Goal: Transaction & Acquisition: Download file/media

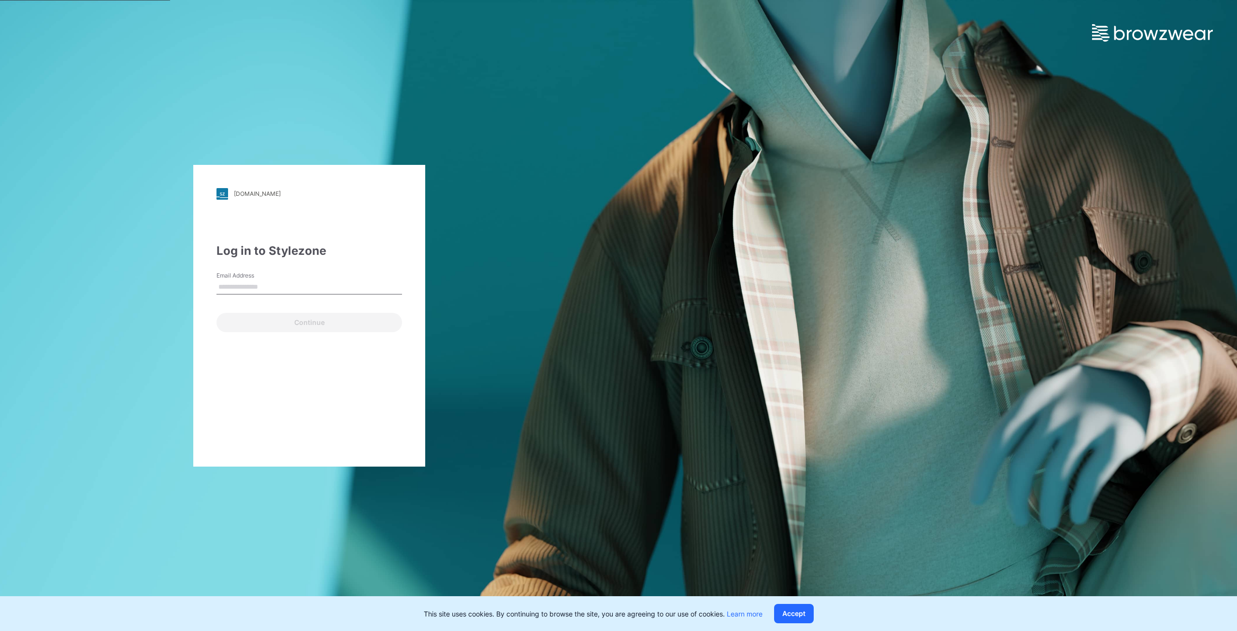
type input "**********"
click at [308, 324] on button "Continue" at bounding box center [309, 322] width 186 height 19
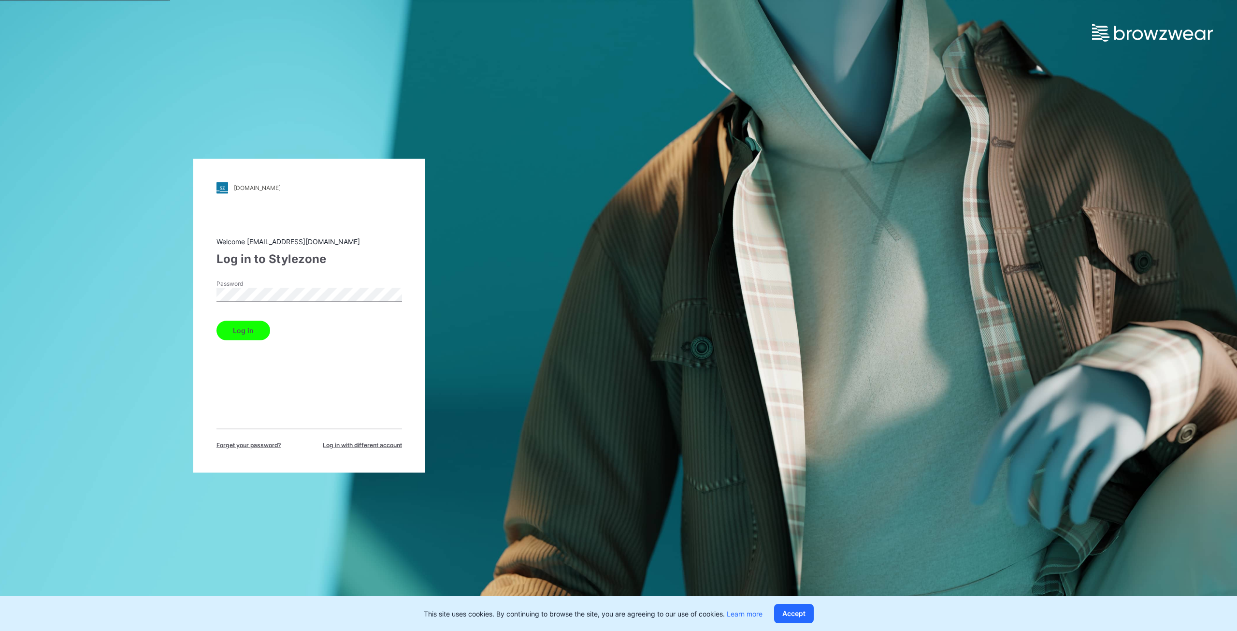
click at [237, 327] on button "Log in" at bounding box center [243, 329] width 54 height 19
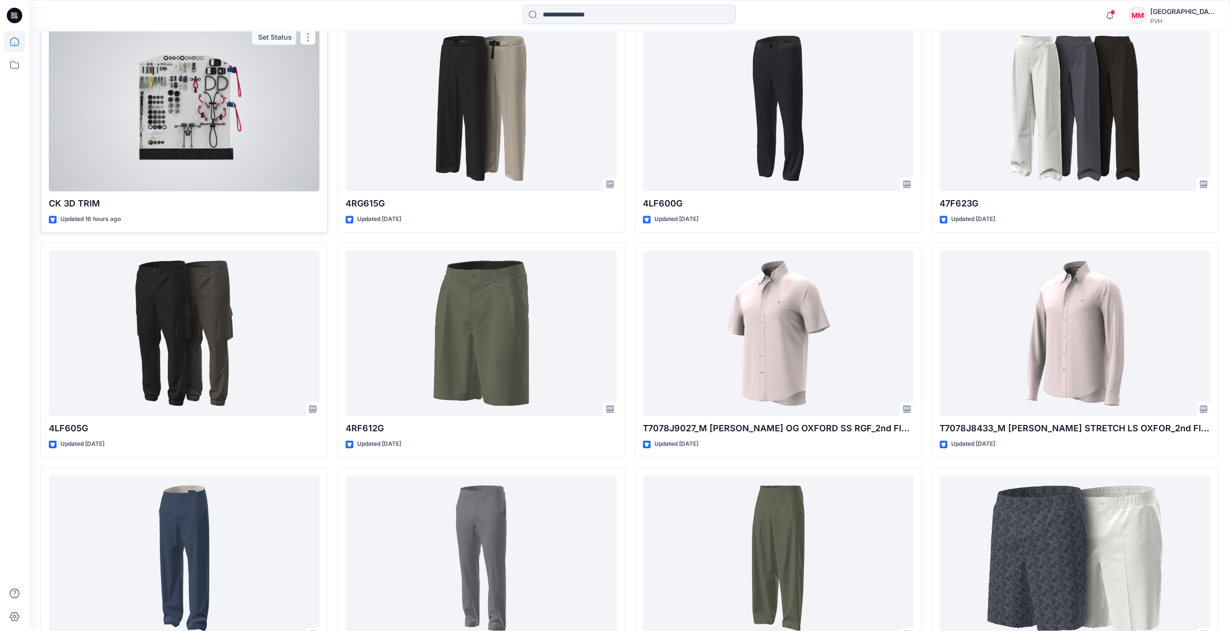
scroll to position [259, 0]
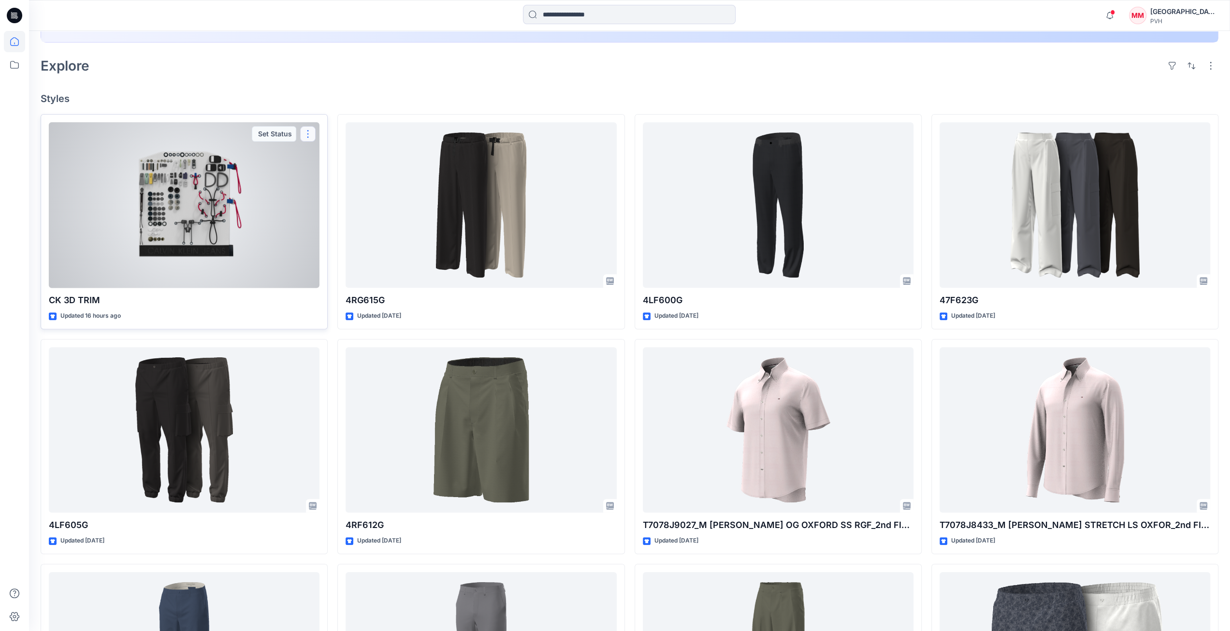
click at [307, 131] on button "button" at bounding box center [307, 133] width 15 height 15
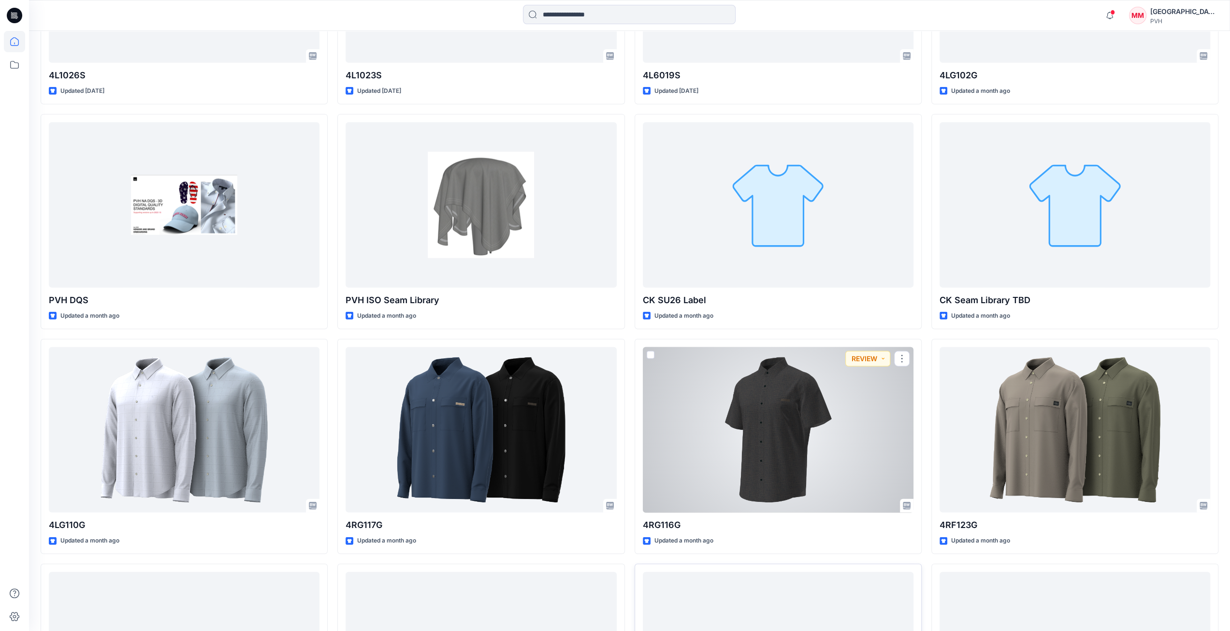
scroll to position [2281, 0]
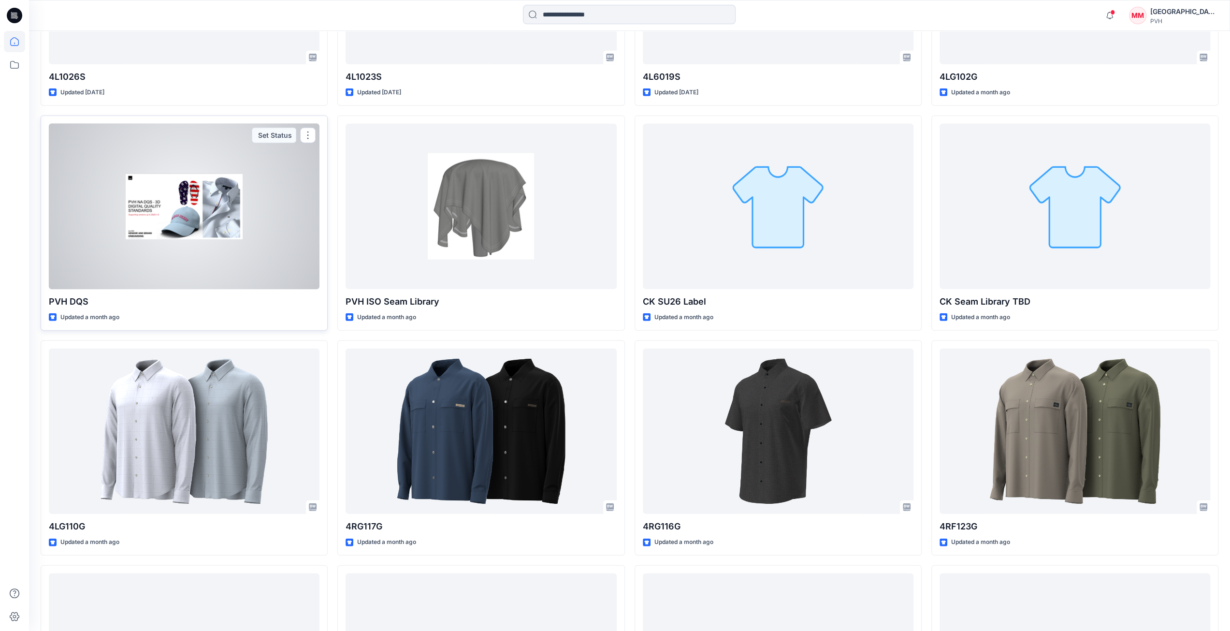
click at [199, 189] on div at bounding box center [184, 207] width 271 height 166
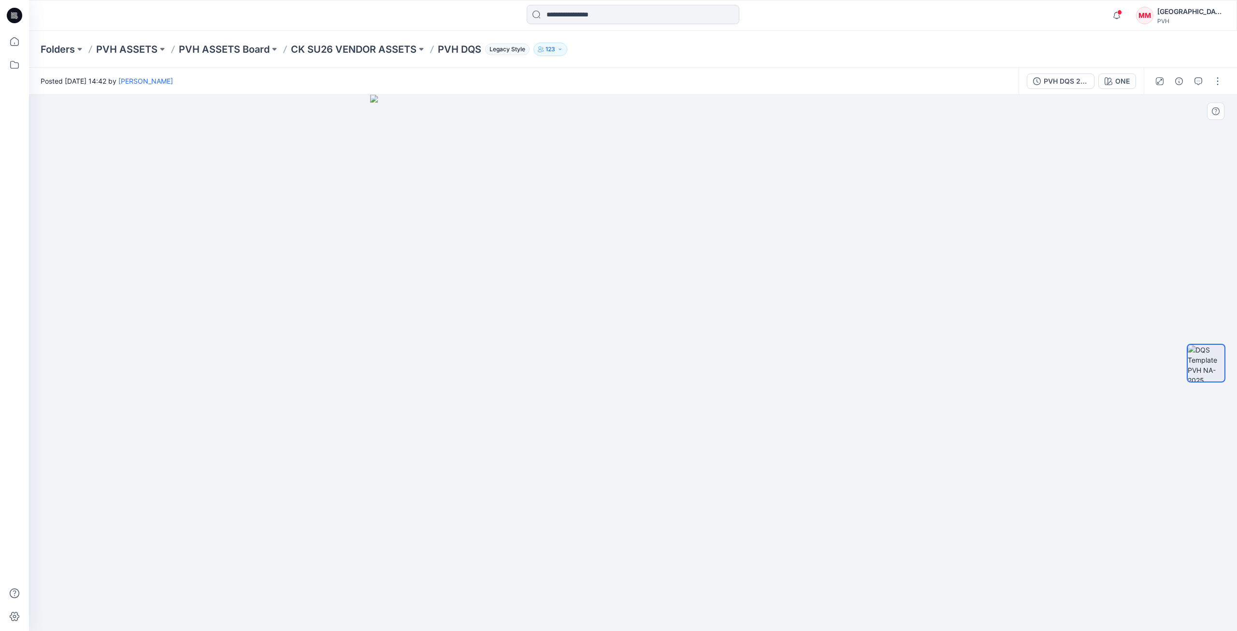
click at [786, 301] on img at bounding box center [633, 363] width 526 height 536
click at [1210, 358] on img at bounding box center [1206, 362] width 37 height 37
click at [1204, 361] on img at bounding box center [1206, 362] width 37 height 37
click at [1204, 368] on img at bounding box center [1206, 362] width 37 height 37
click at [679, 262] on img at bounding box center [633, 363] width 526 height 536
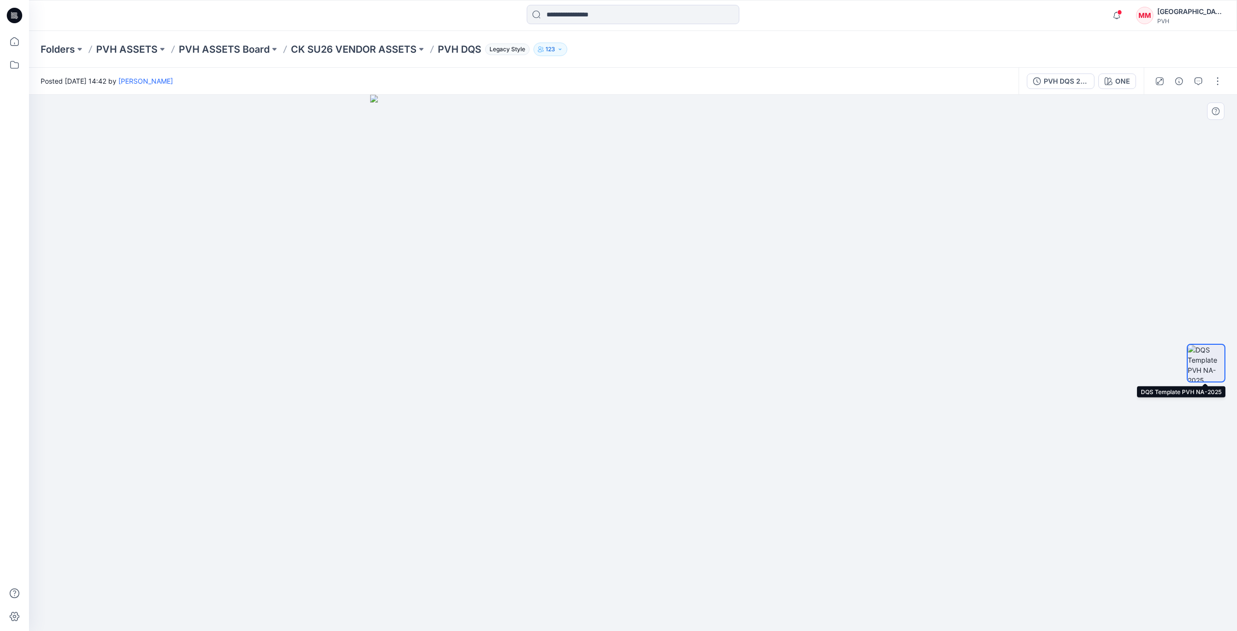
click at [1195, 355] on img at bounding box center [1206, 362] width 37 height 37
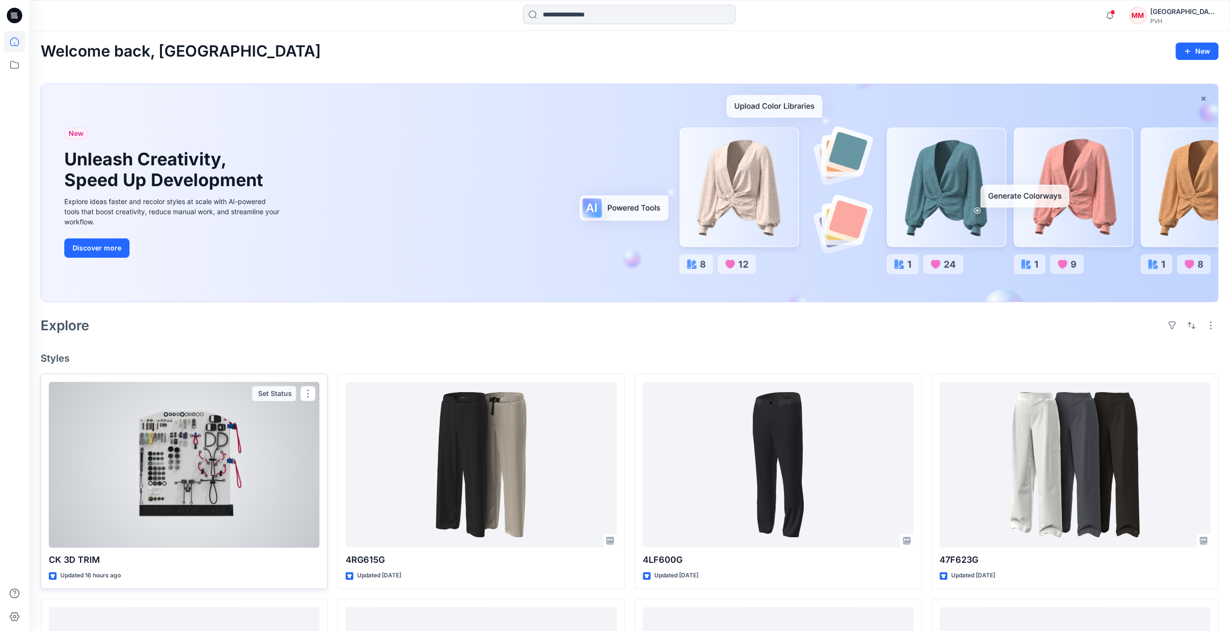
click at [281, 423] on div at bounding box center [184, 465] width 271 height 166
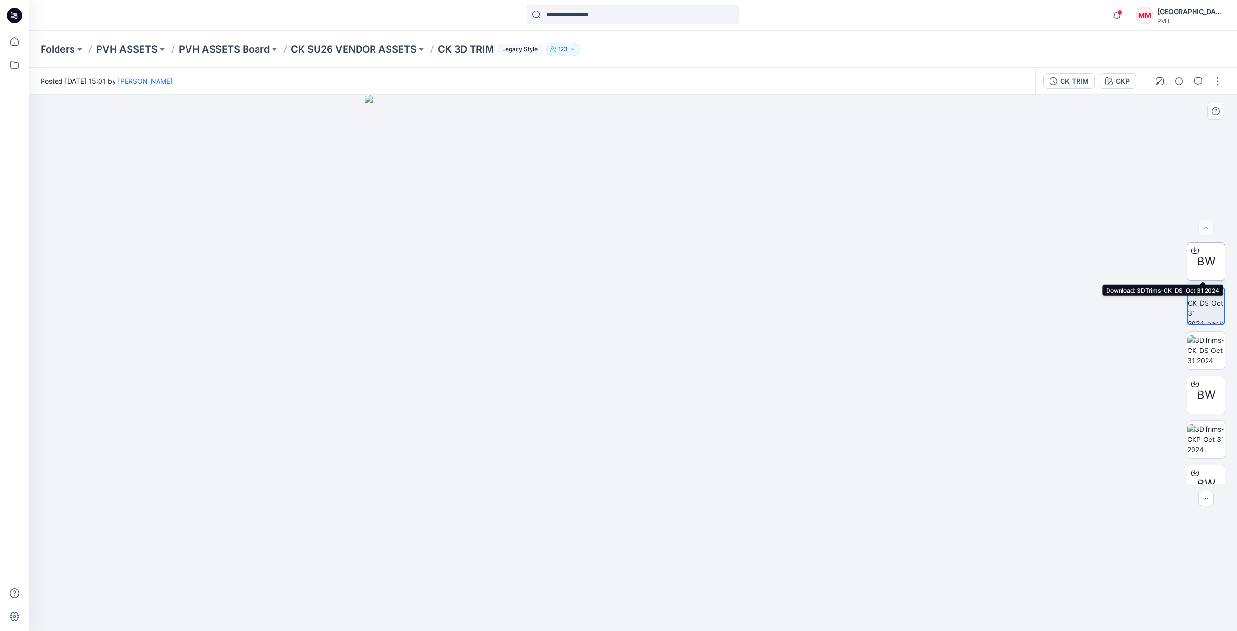
click at [1193, 248] on icon at bounding box center [1195, 250] width 8 height 8
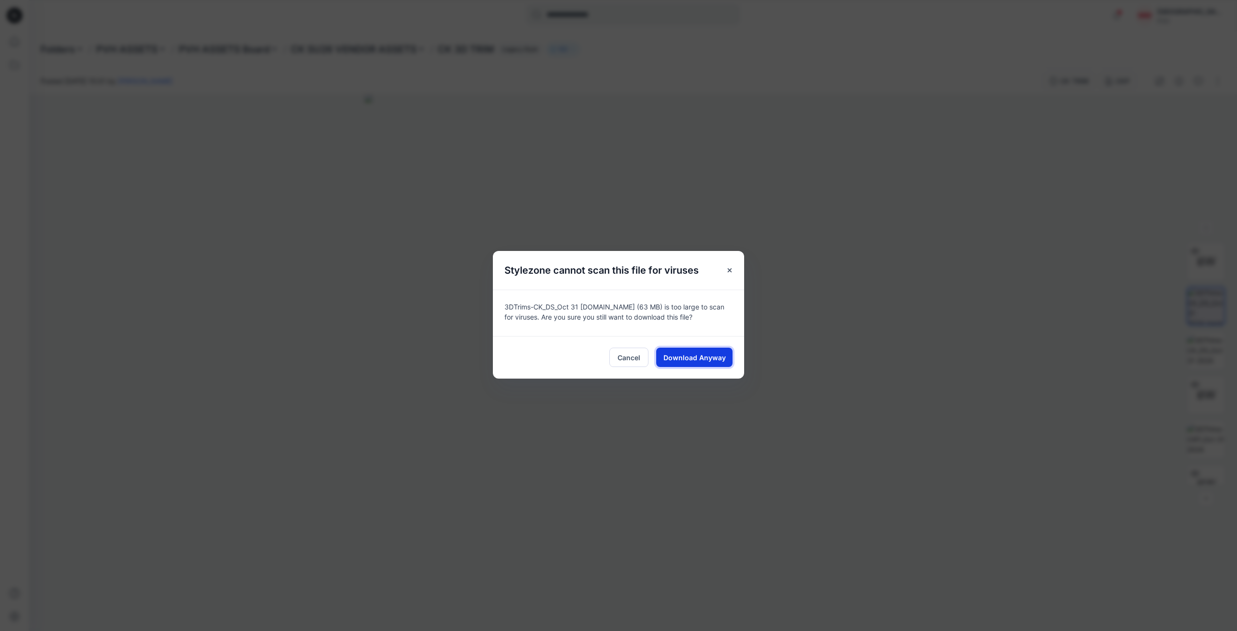
click at [679, 358] on span "Download Anyway" at bounding box center [694, 357] width 62 height 10
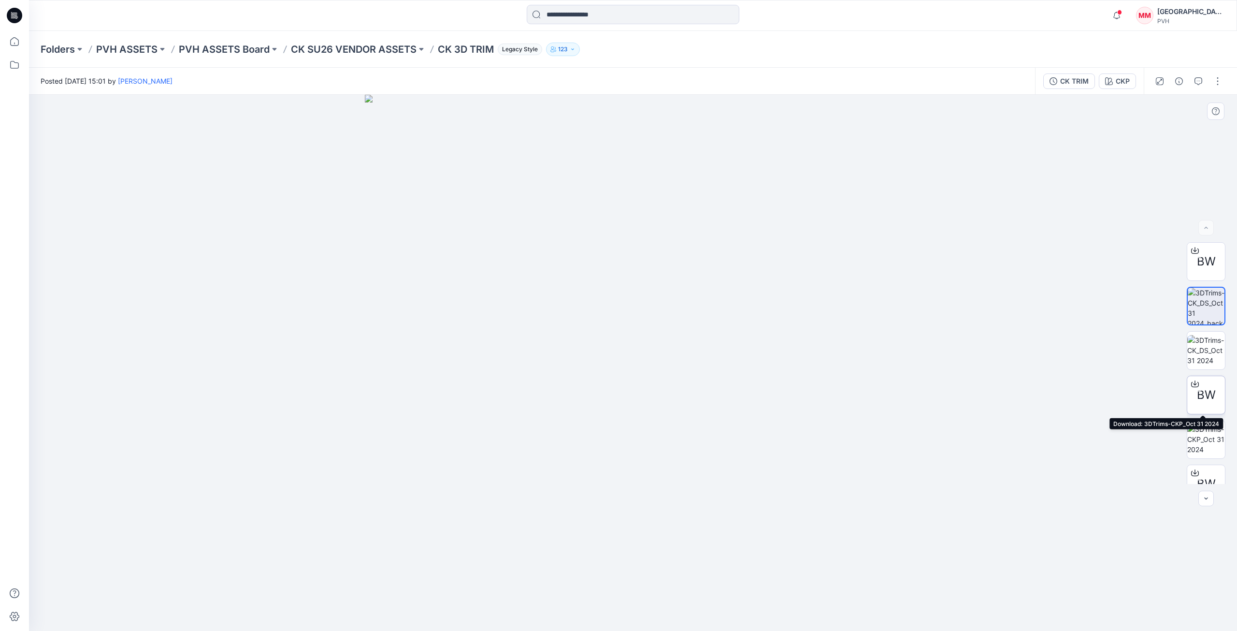
click at [1193, 382] on icon at bounding box center [1195, 384] width 8 height 8
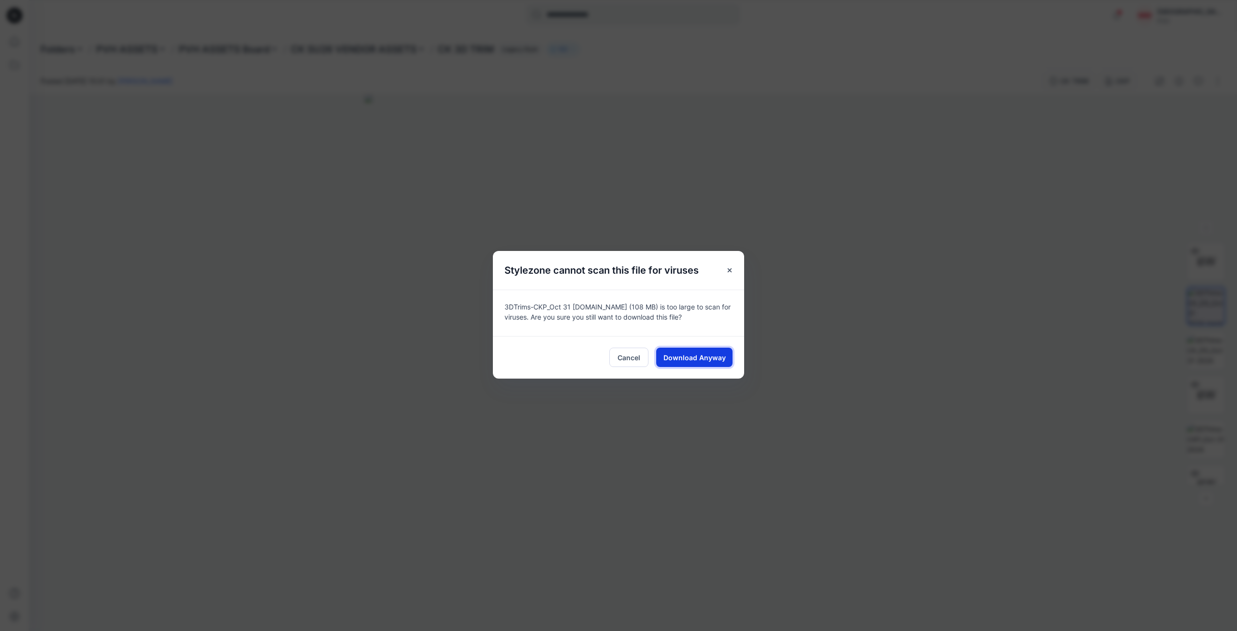
click at [683, 361] on span "Download Anyway" at bounding box center [694, 357] width 62 height 10
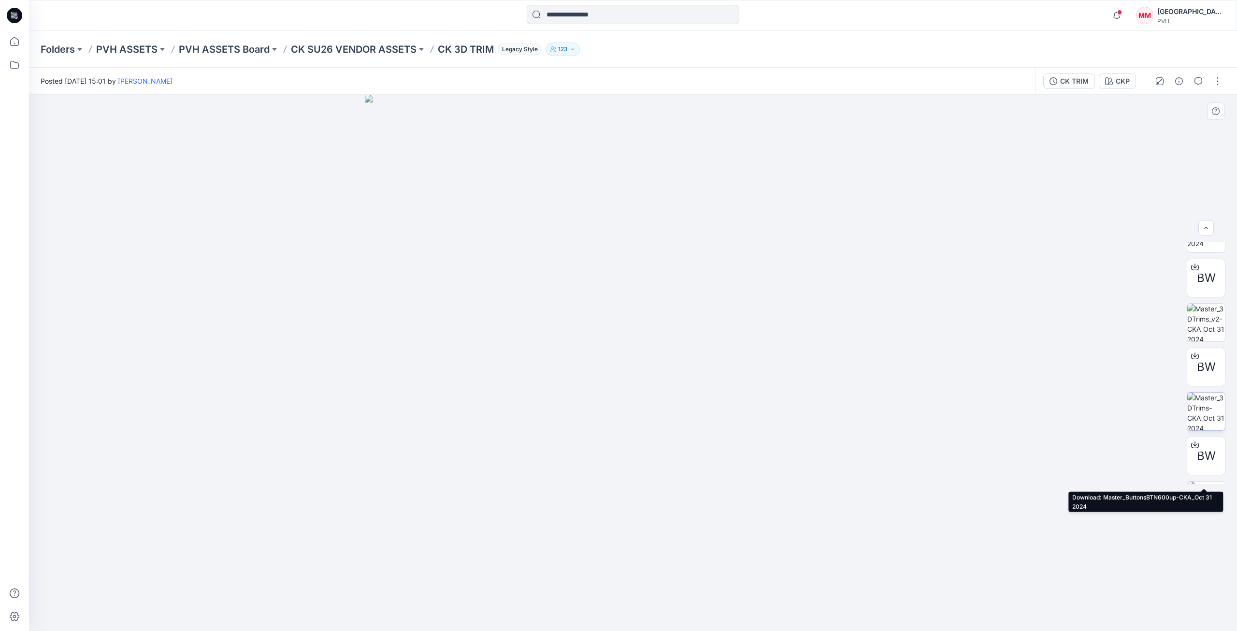
scroll to position [193, 0]
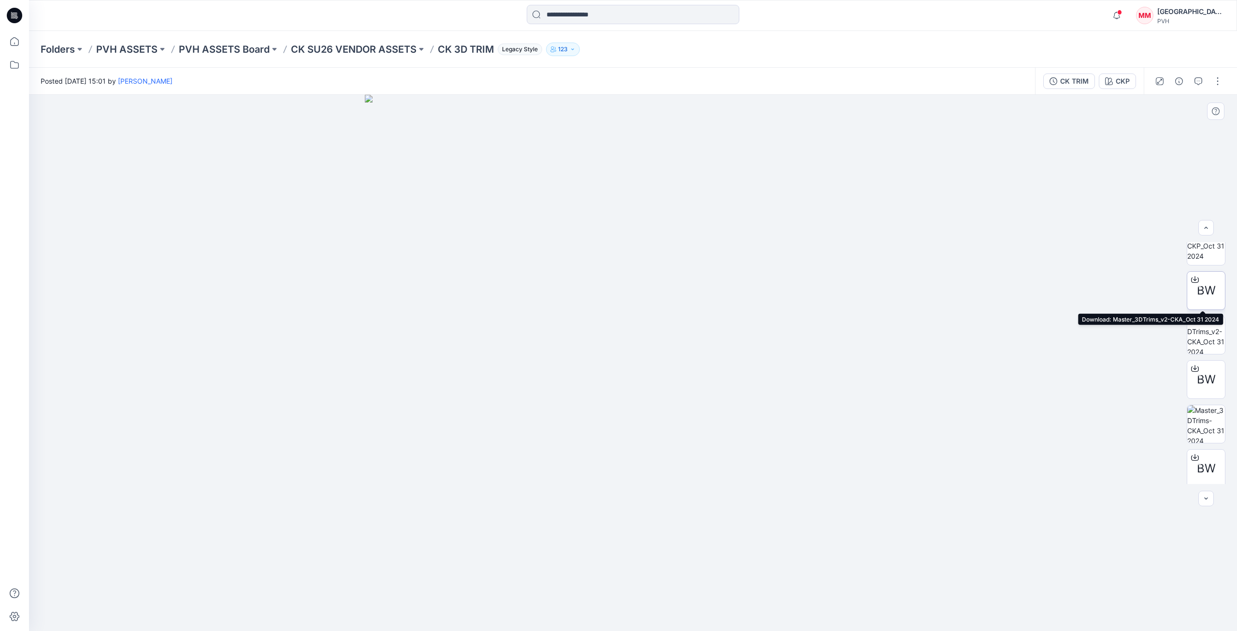
click at [1191, 276] on icon at bounding box center [1195, 279] width 8 height 8
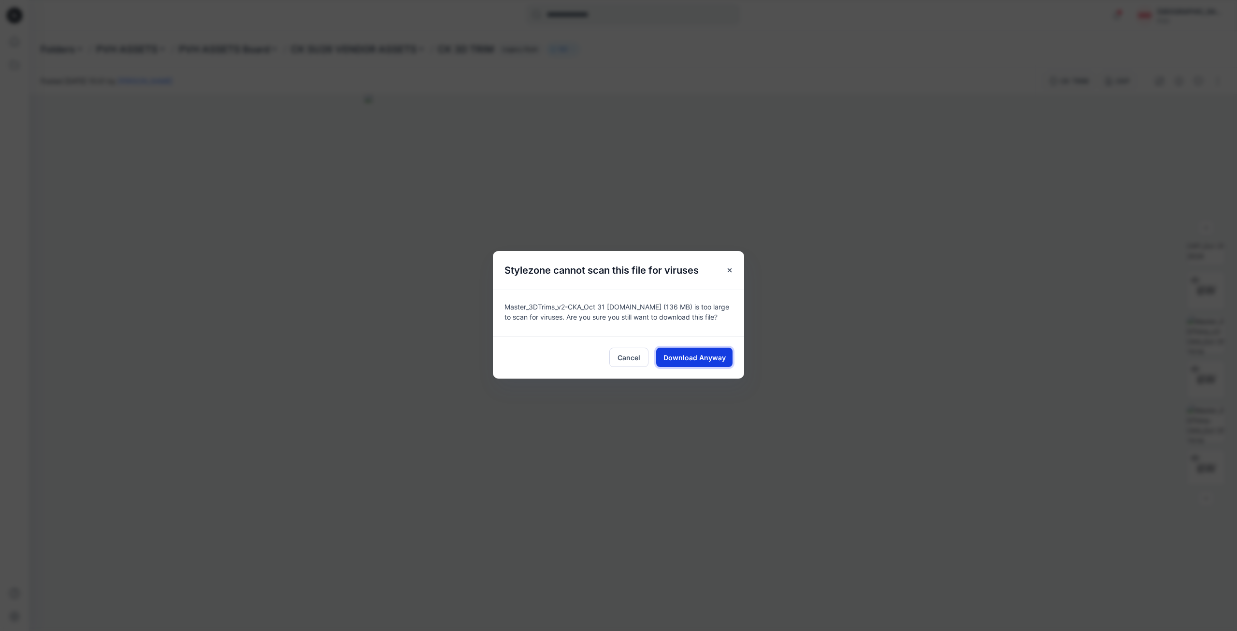
click at [702, 354] on span "Download Anyway" at bounding box center [694, 357] width 62 height 10
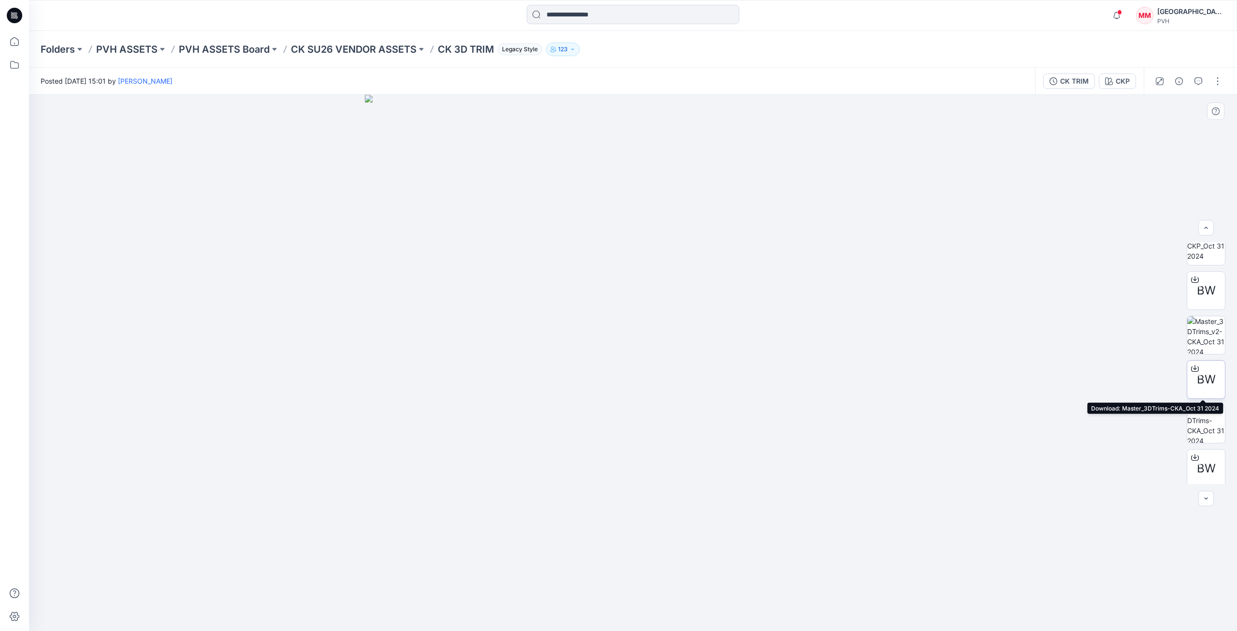
click at [1191, 367] on icon at bounding box center [1195, 368] width 8 height 8
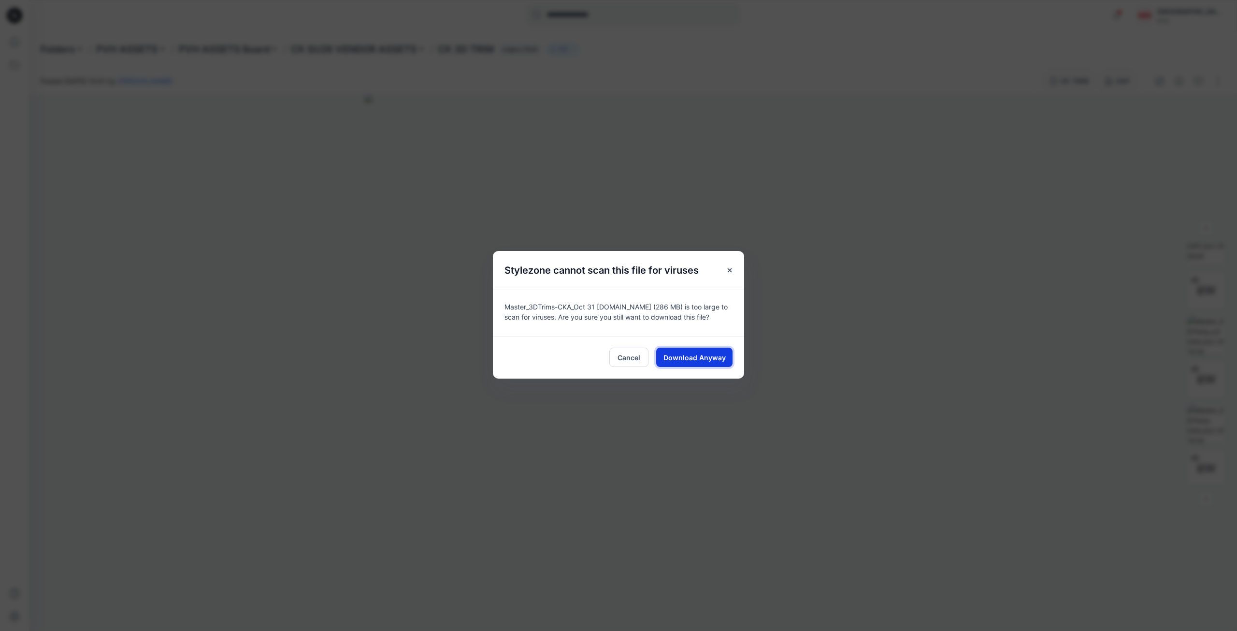
click at [679, 352] on span "Download Anyway" at bounding box center [694, 357] width 62 height 10
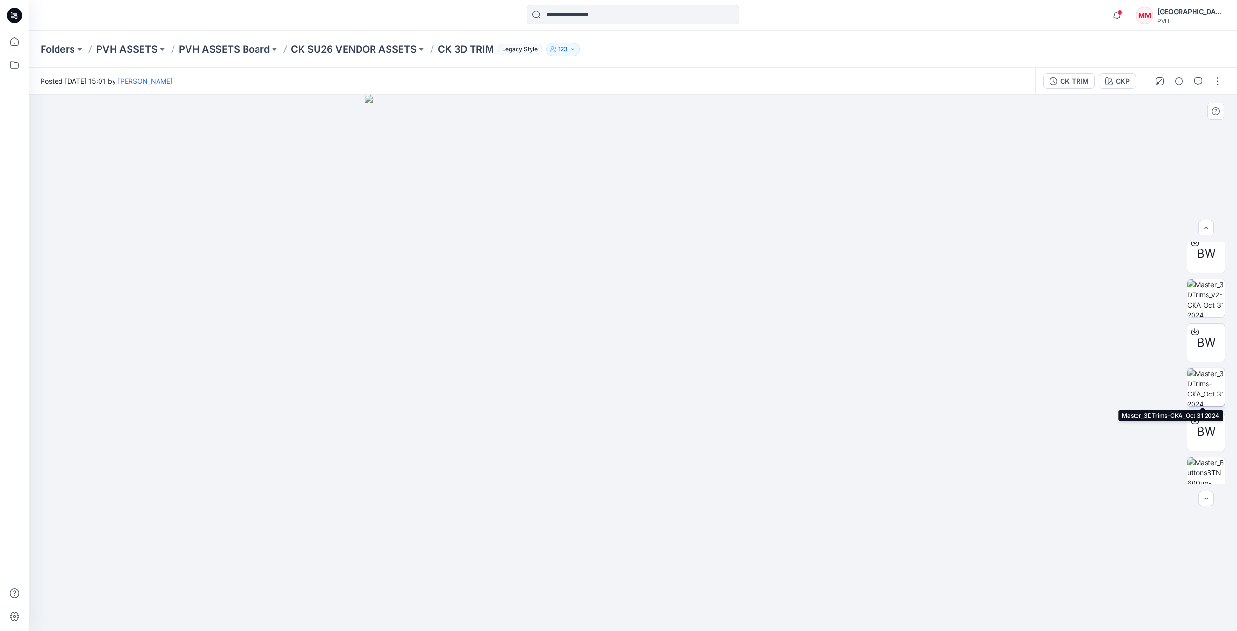
scroll to position [242, 0]
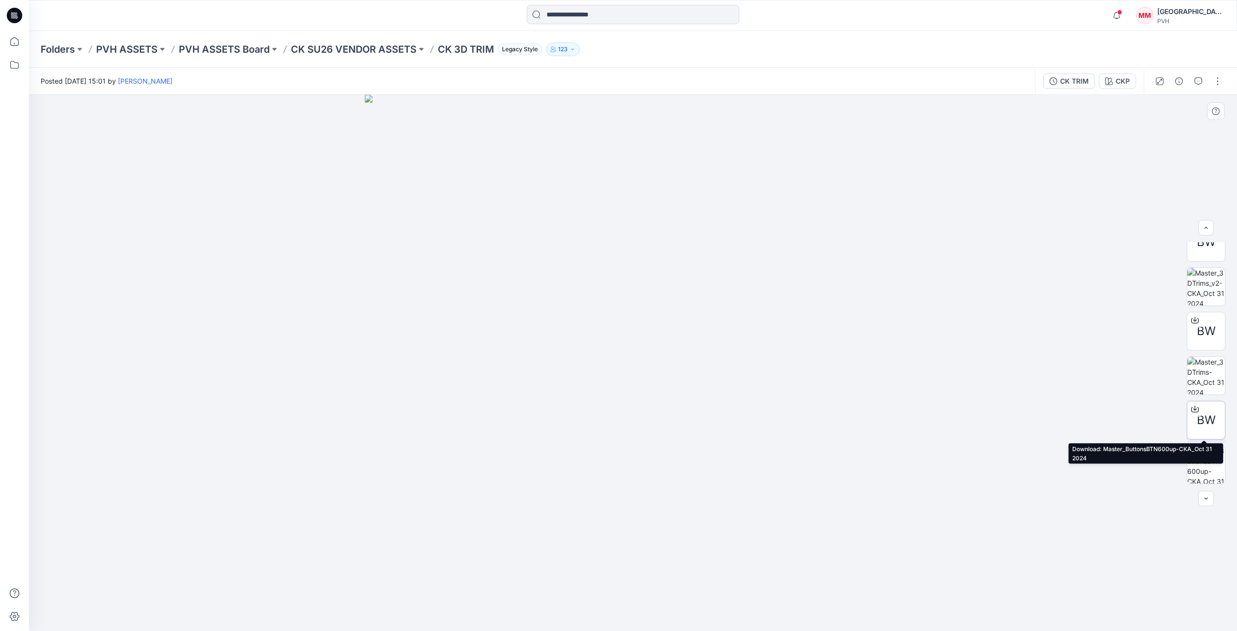
click at [1196, 411] on div at bounding box center [1194, 408] width 15 height 15
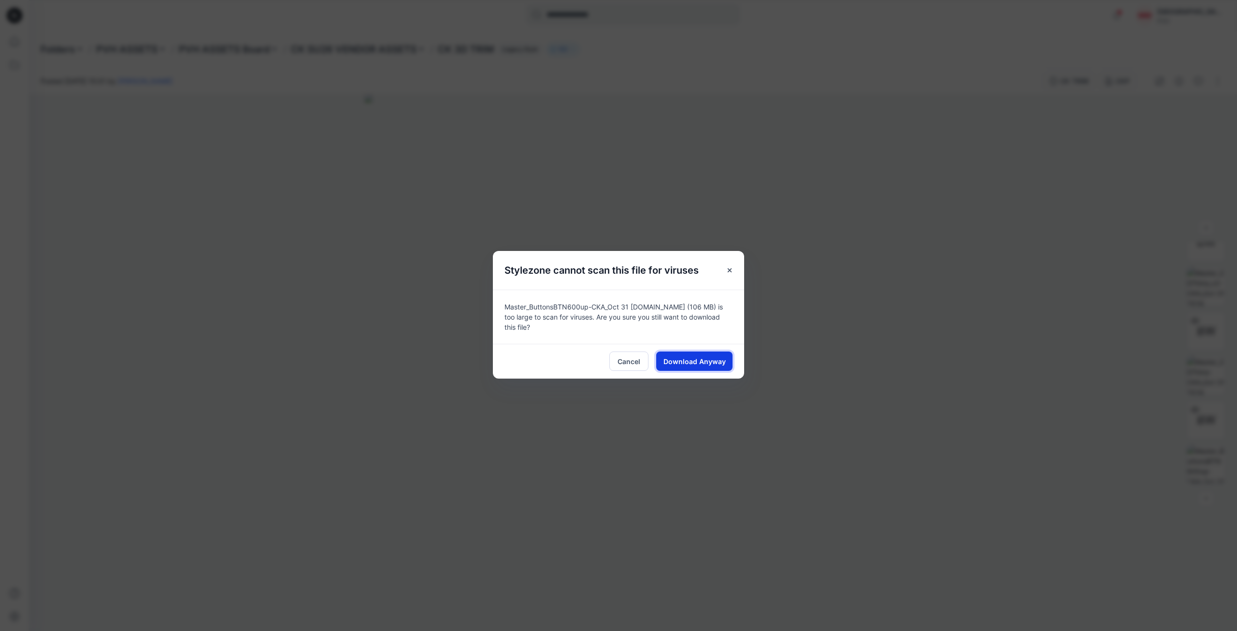
click at [694, 351] on button "Download Anyway" at bounding box center [694, 360] width 76 height 19
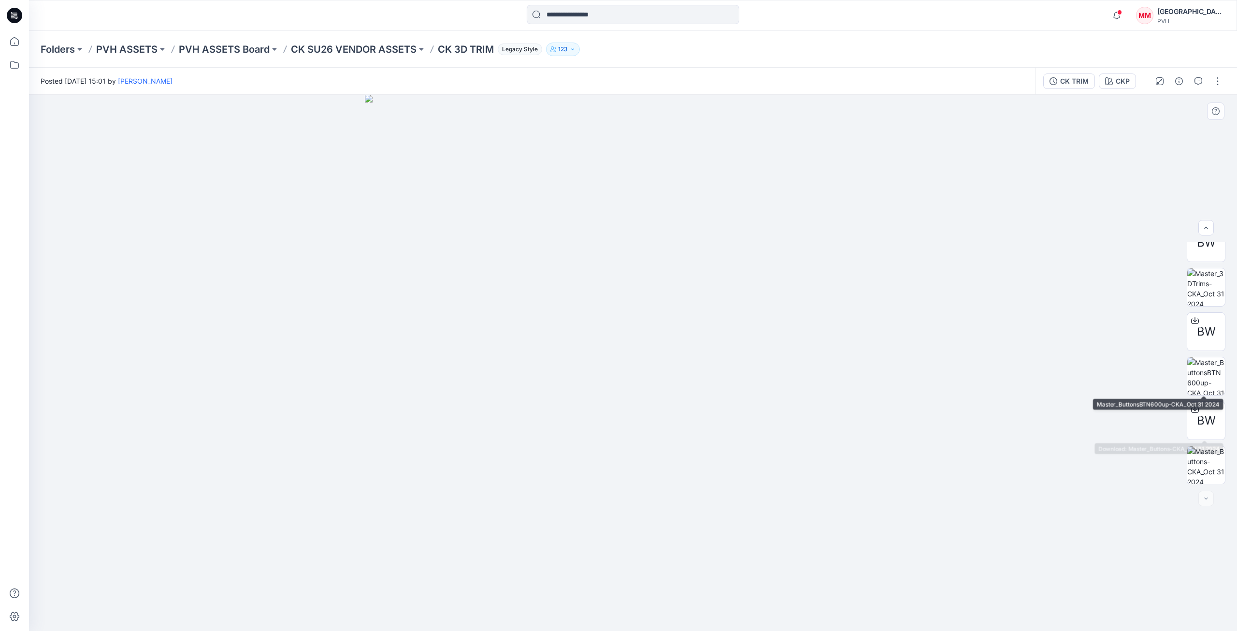
scroll to position [330, 0]
click at [1191, 410] on icon at bounding box center [1195, 409] width 8 height 8
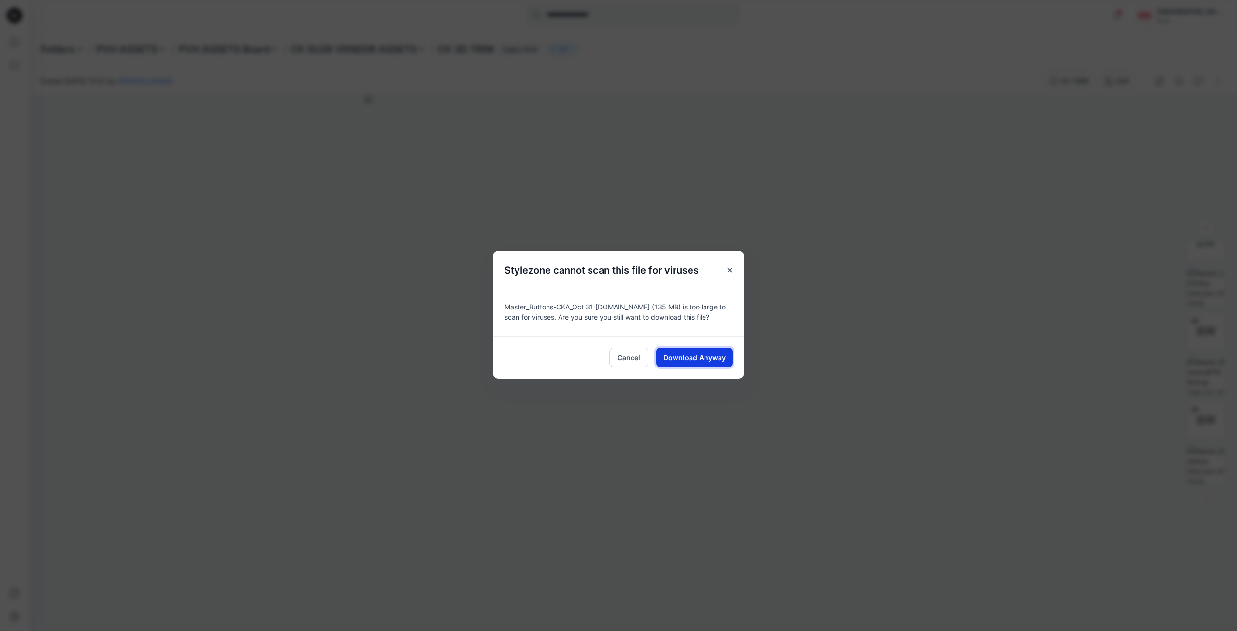
click at [681, 352] on span "Download Anyway" at bounding box center [694, 357] width 62 height 10
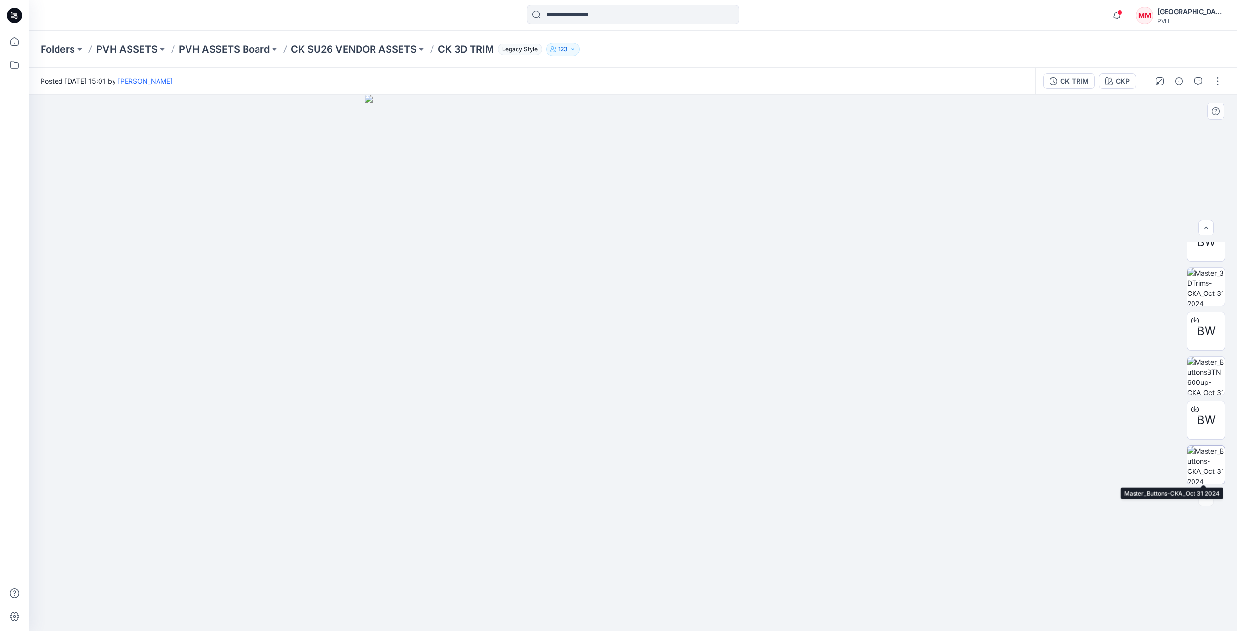
click at [1196, 460] on img at bounding box center [1206, 464] width 38 height 38
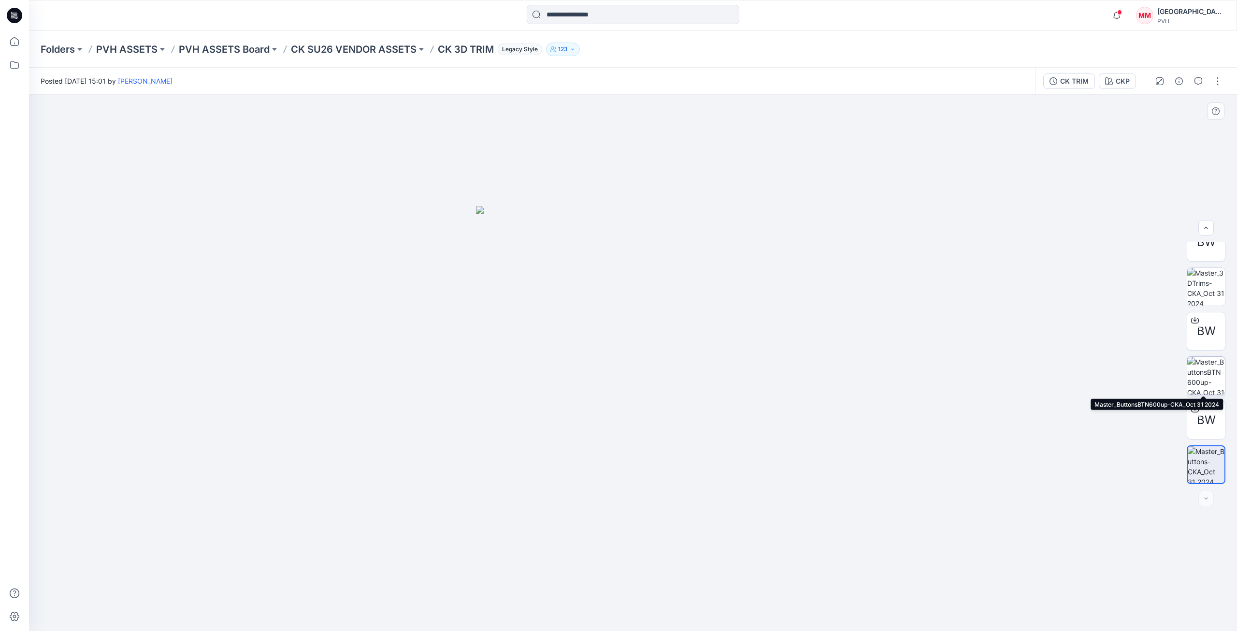
click at [1199, 370] on img at bounding box center [1206, 376] width 38 height 38
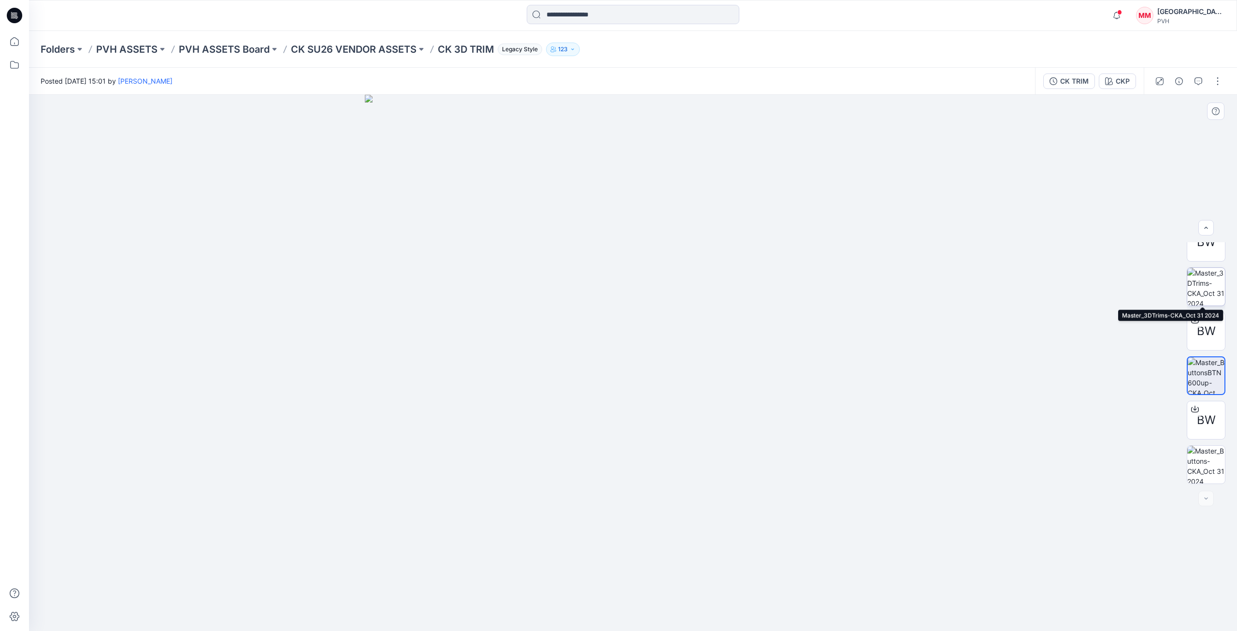
click at [1210, 288] on img at bounding box center [1206, 287] width 38 height 38
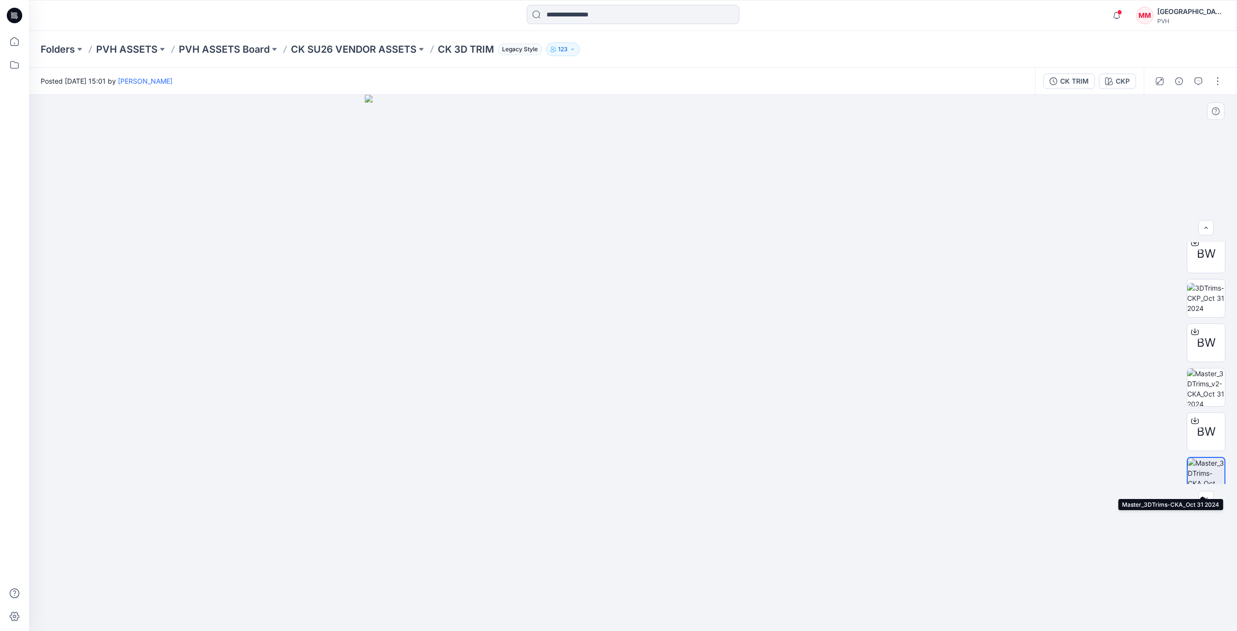
scroll to position [137, 0]
click at [1208, 394] on img at bounding box center [1206, 391] width 38 height 38
click at [1213, 308] on img at bounding box center [1206, 302] width 38 height 30
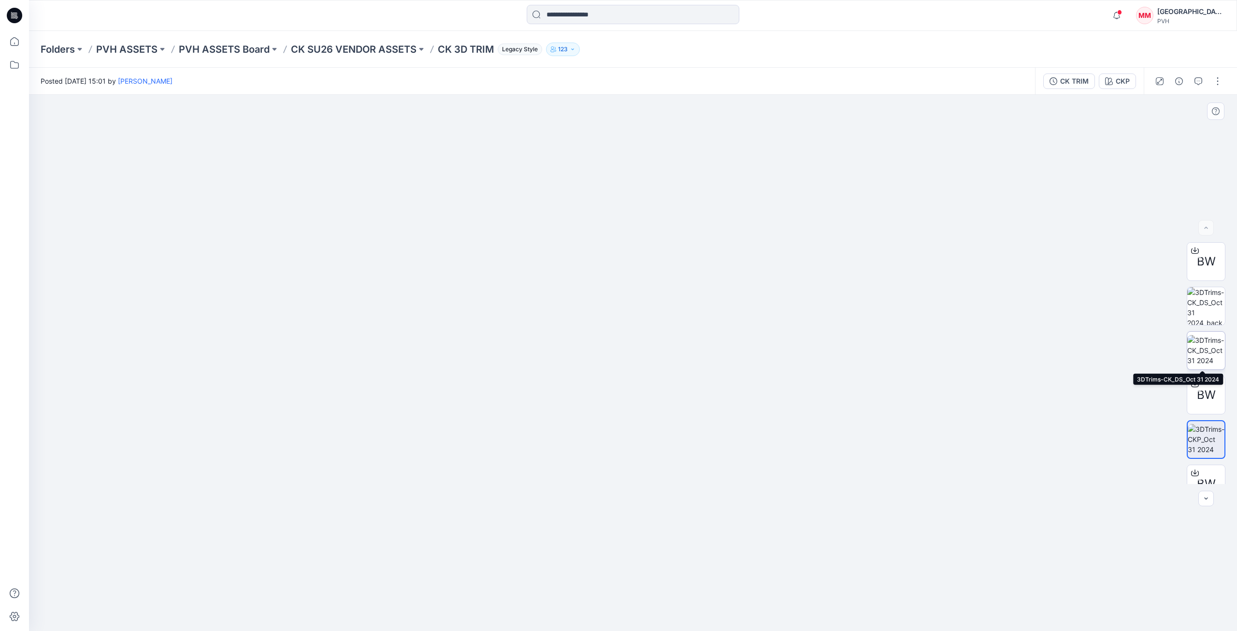
click at [1196, 335] on img at bounding box center [1206, 350] width 38 height 30
click at [1210, 300] on img at bounding box center [1206, 306] width 38 height 38
